Goal: Information Seeking & Learning: Learn about a topic

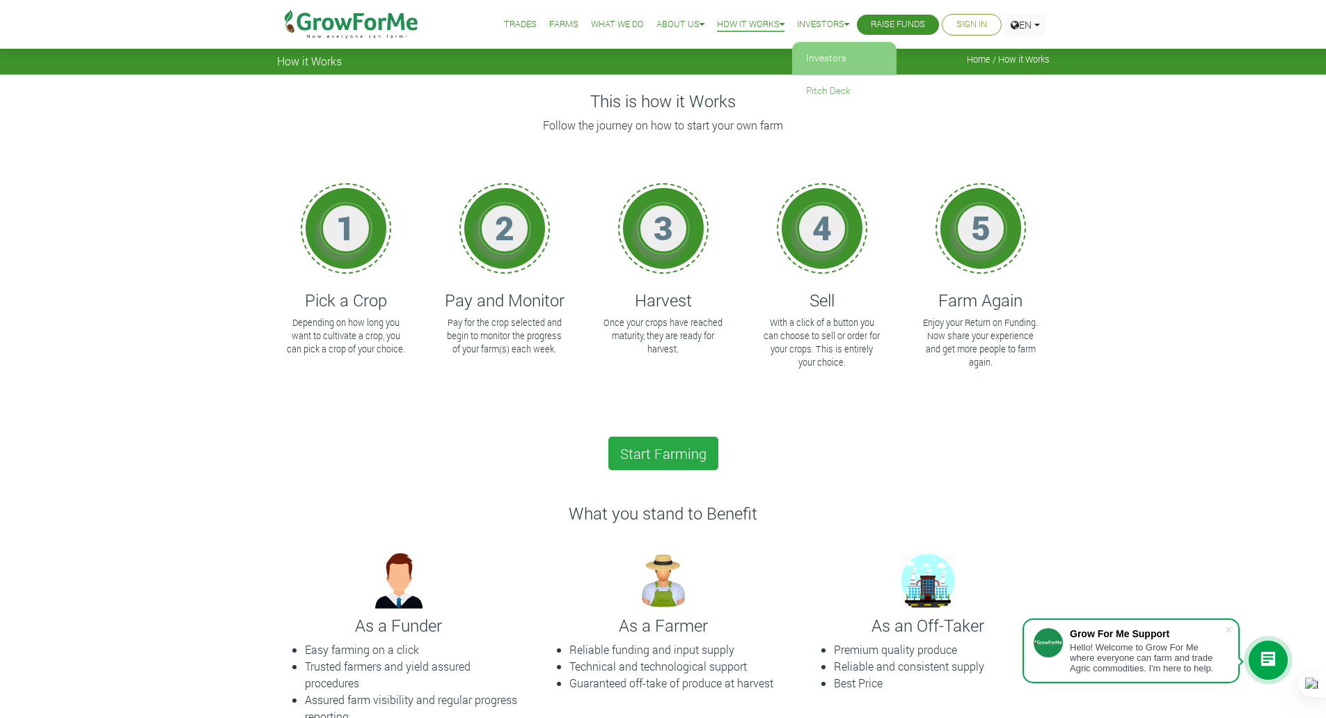
click at [819, 57] on link "Investors" at bounding box center [844, 58] width 104 height 32
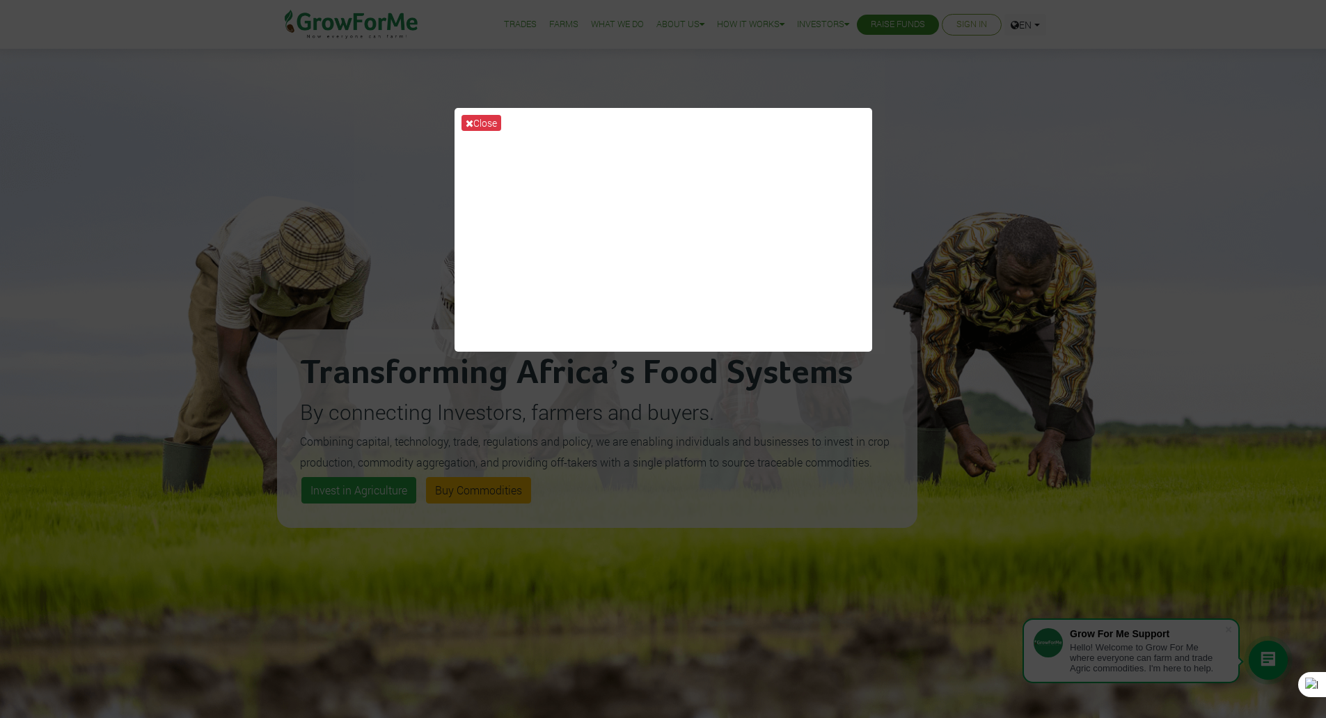
click at [978, 134] on div "Close" at bounding box center [663, 359] width 1326 height 718
click at [486, 125] on button "Close" at bounding box center [482, 123] width 40 height 16
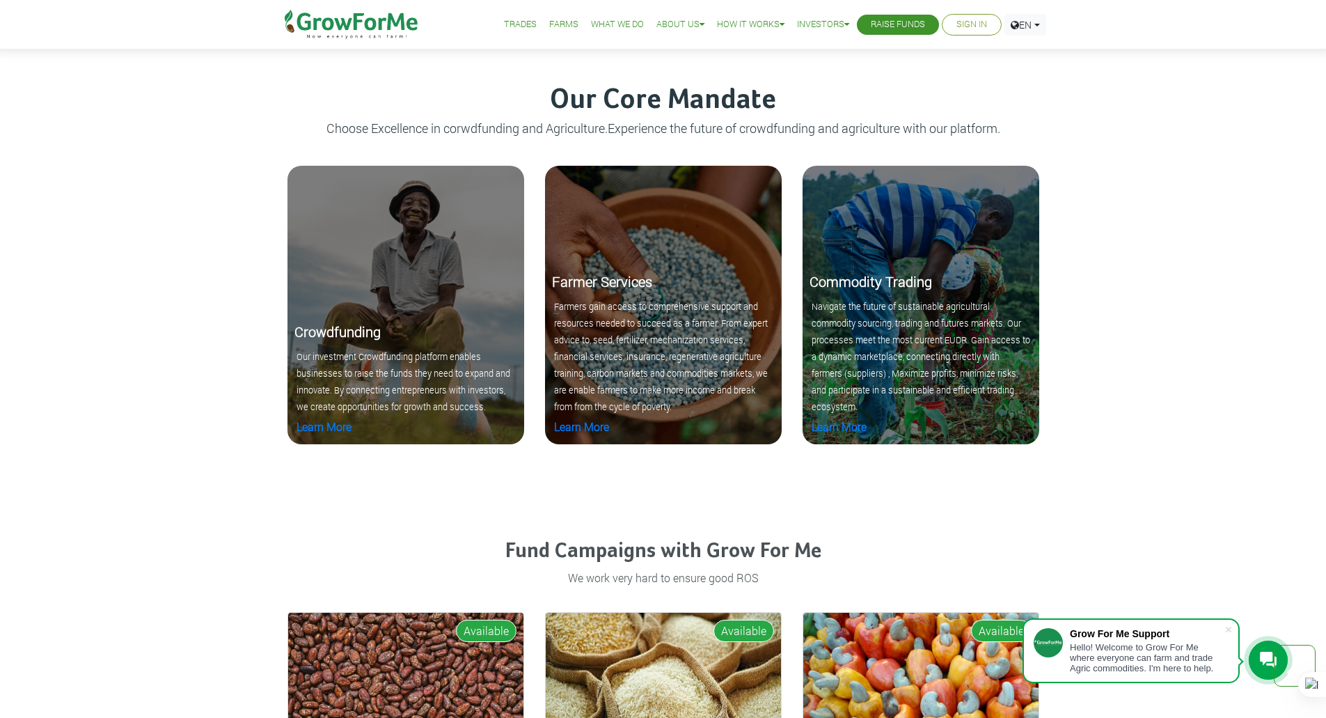
scroll to position [1601, 0]
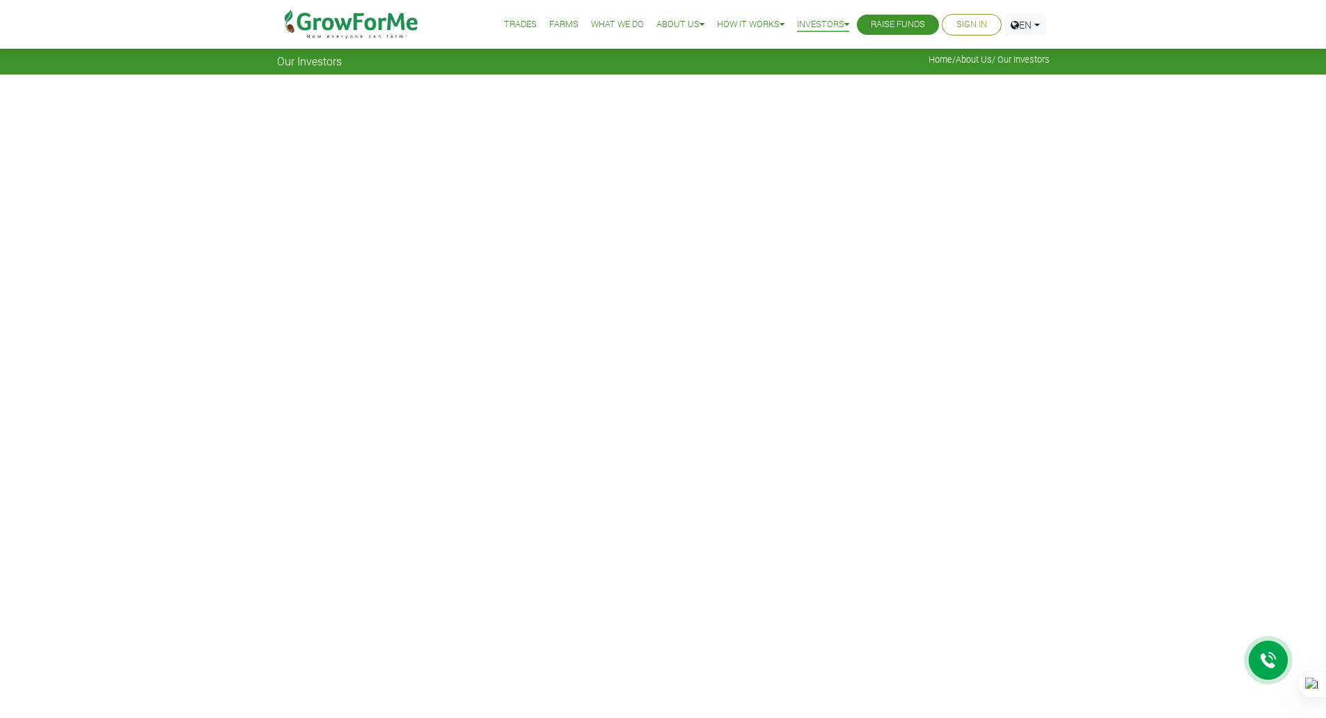
click at [896, 23] on link "Raise Funds" at bounding box center [898, 24] width 54 height 15
click at [616, 18] on link "What We Do" at bounding box center [617, 24] width 53 height 15
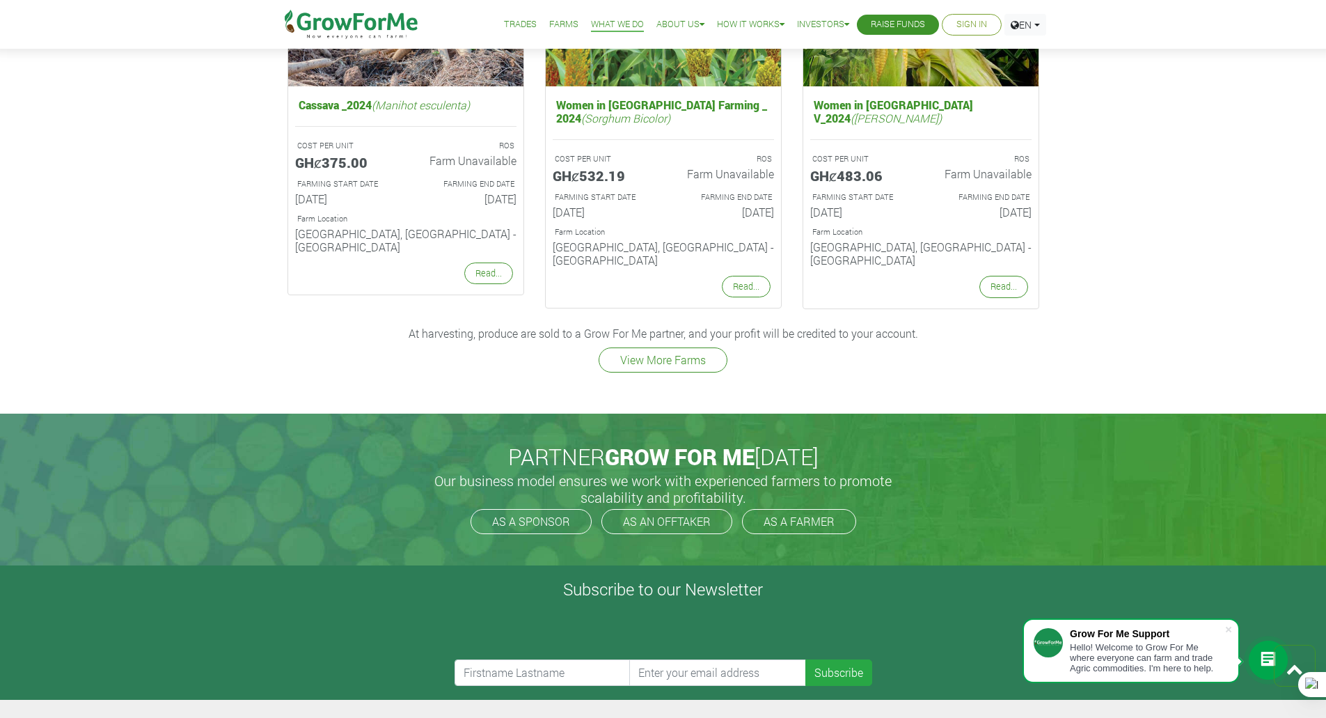
scroll to position [1880, 0]
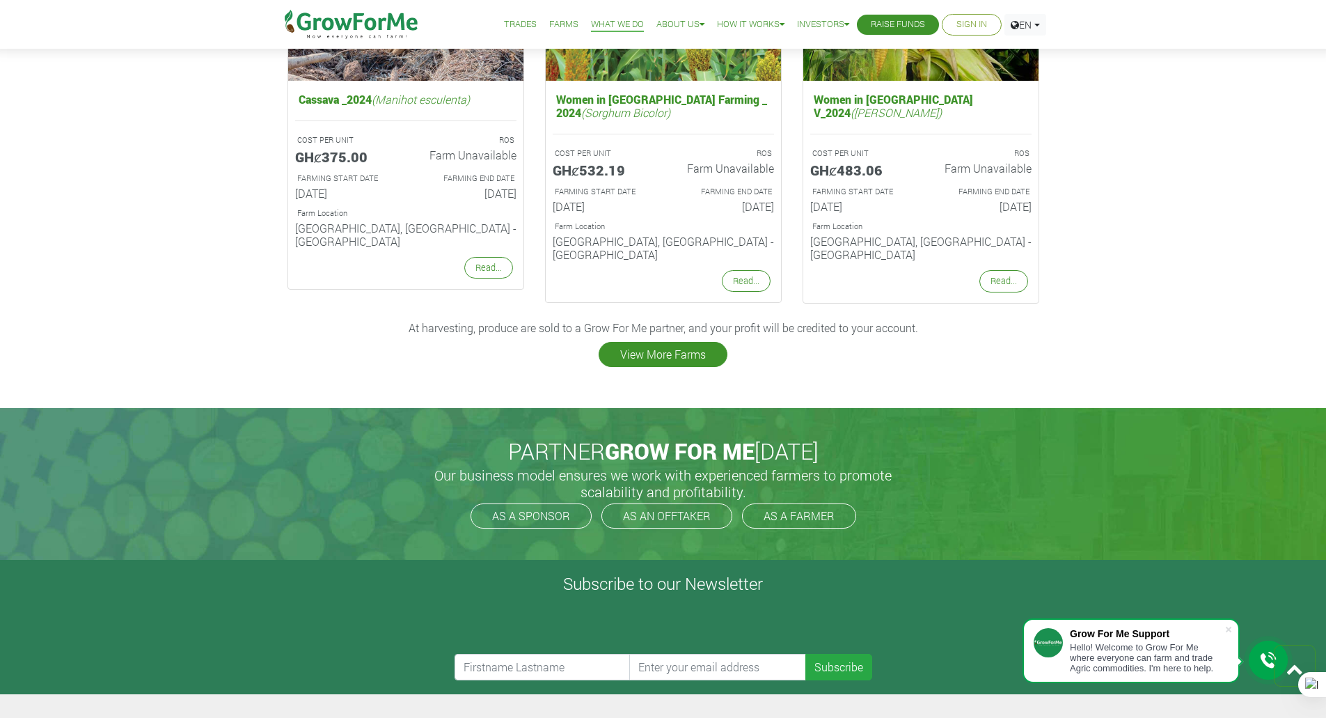
click at [653, 342] on link "View More Farms" at bounding box center [663, 354] width 129 height 25
click at [652, 342] on link "View More Farms" at bounding box center [663, 354] width 129 height 25
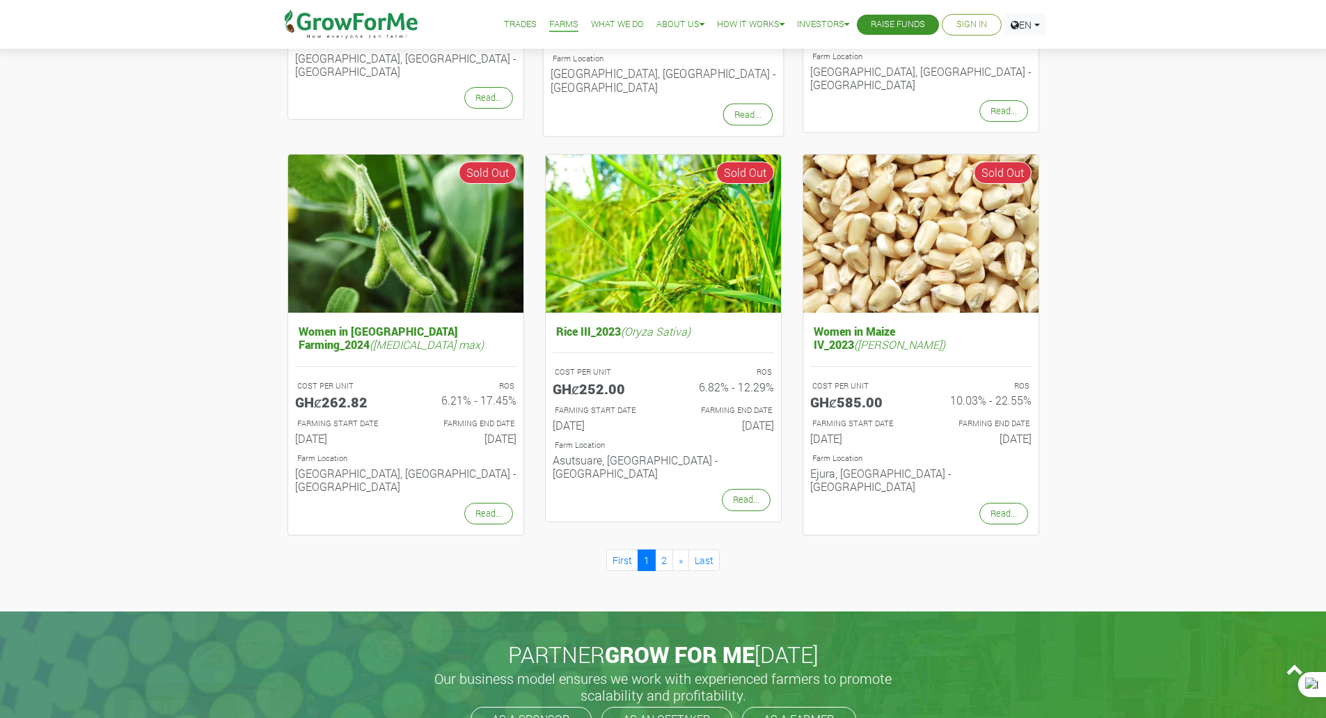
scroll to position [1253, 0]
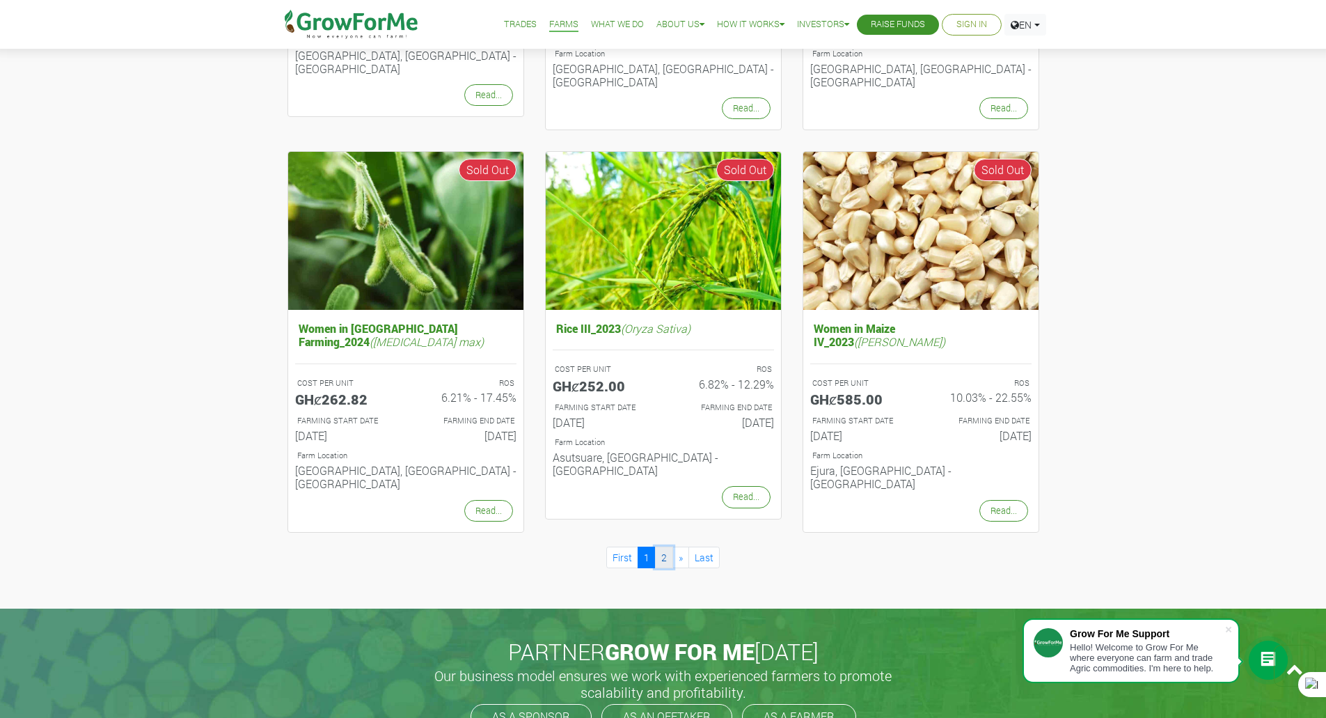
click at [666, 547] on link "2" at bounding box center [664, 558] width 18 height 22
